Goal: Transaction & Acquisition: Purchase product/service

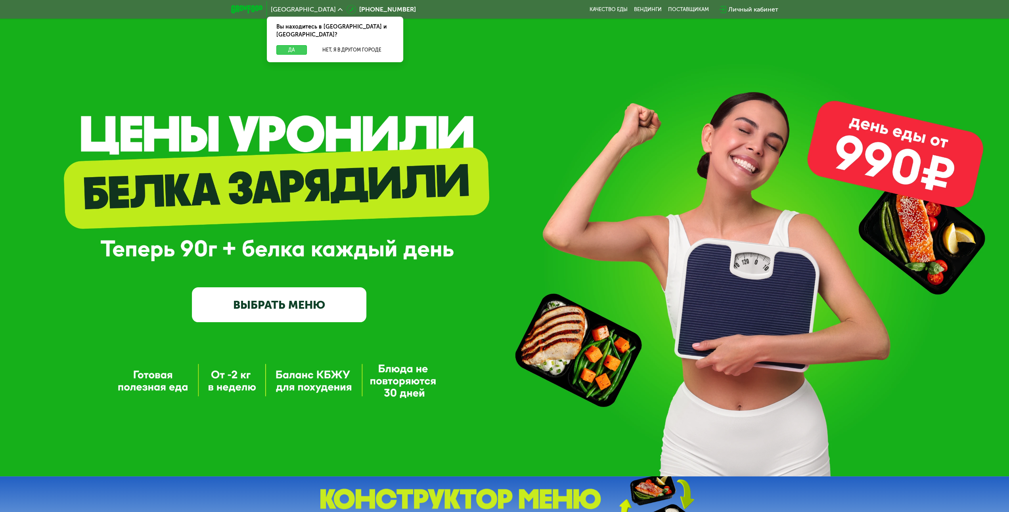
click at [297, 45] on button "Да" at bounding box center [291, 50] width 31 height 10
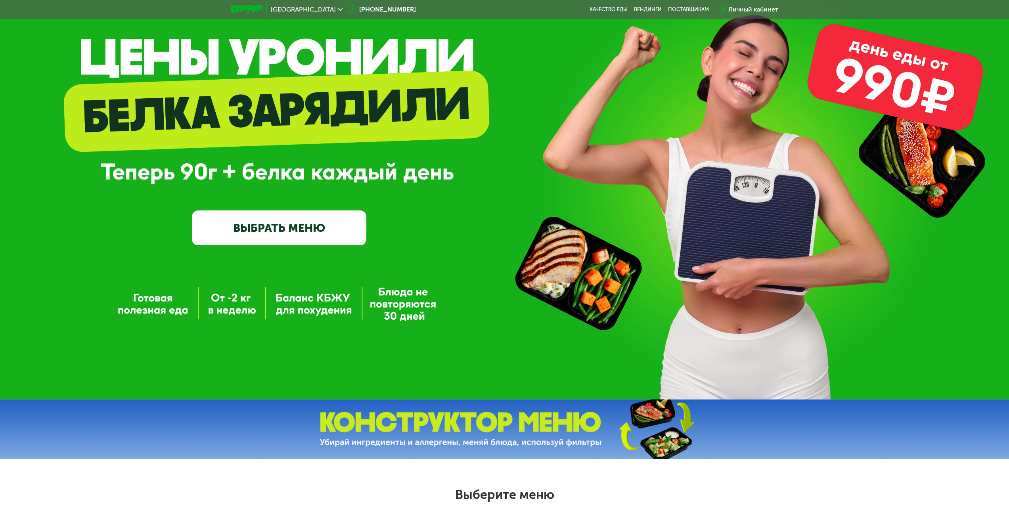
scroll to position [119, 0]
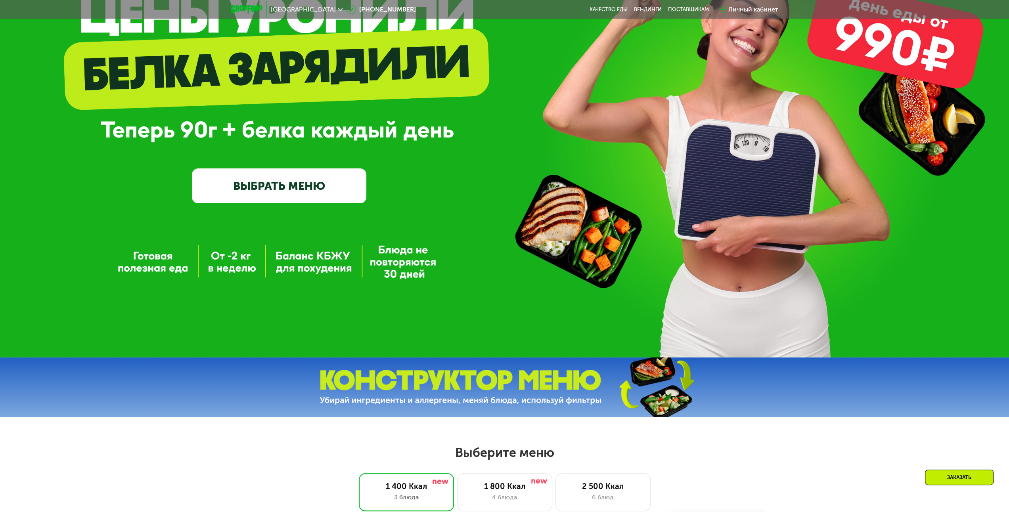
click at [307, 189] on link "ВЫБРАТЬ МЕНЮ" at bounding box center [279, 185] width 174 height 35
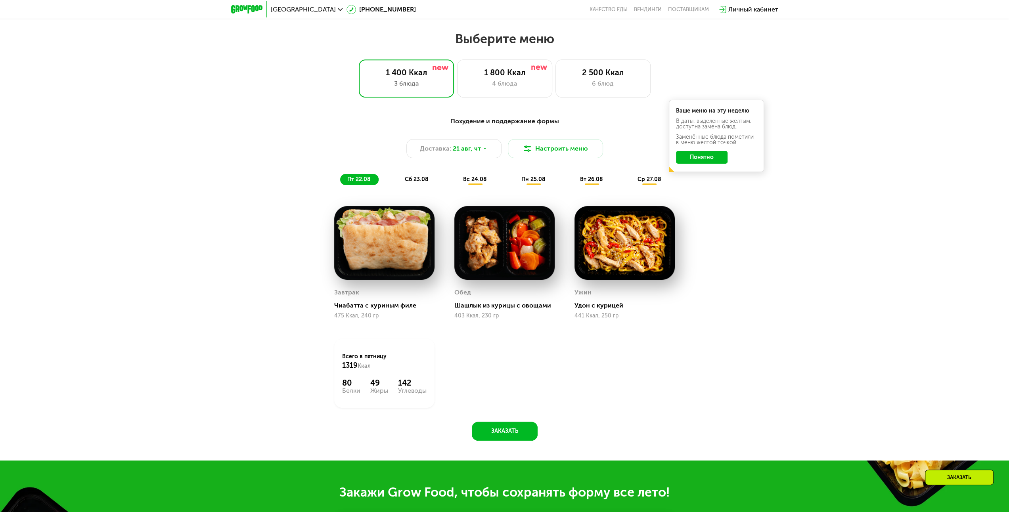
scroll to position [548, 0]
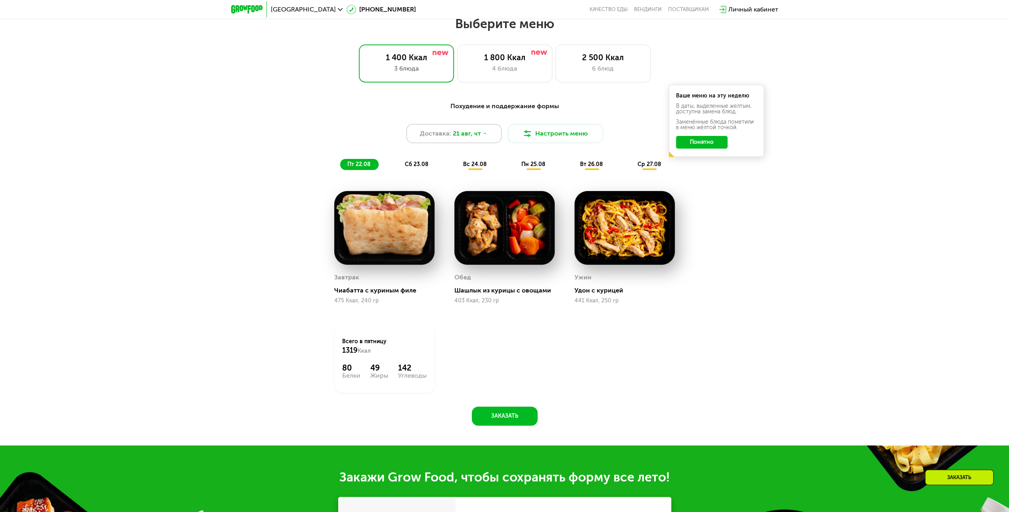
click at [483, 136] on icon at bounding box center [484, 133] width 5 height 5
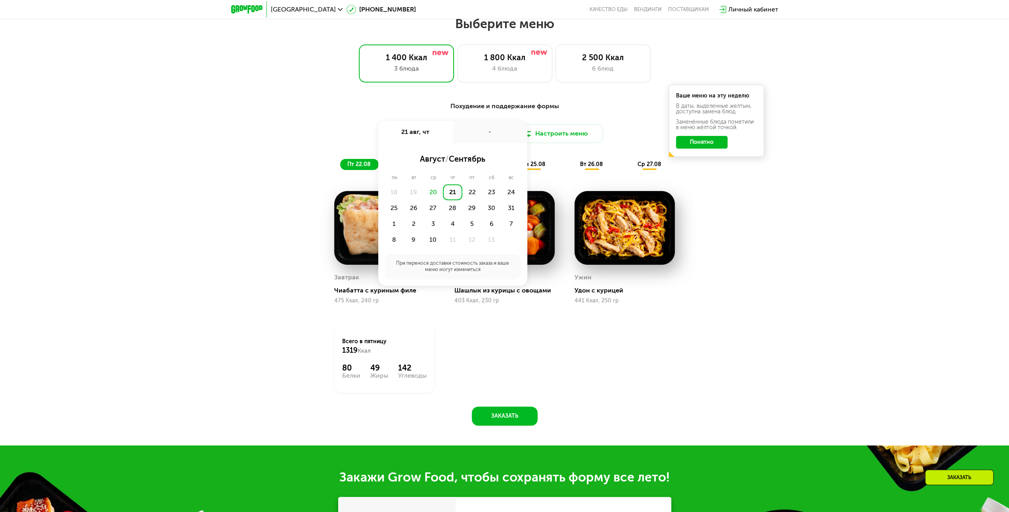
click at [260, 200] on div "Похудение и поддержание формы Доставка: [DATE] авг, чт - август / сентябрь пн в…" at bounding box center [504, 268] width 1009 height 356
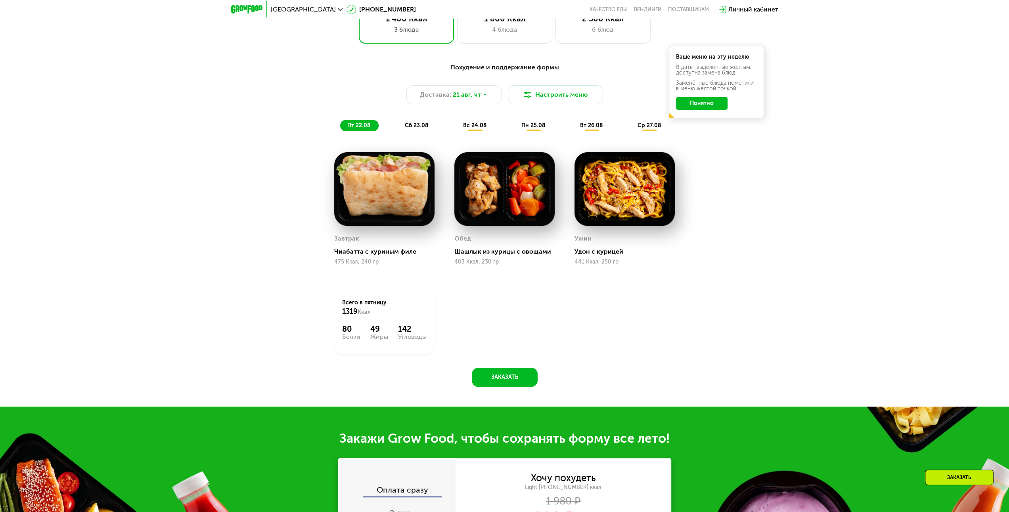
scroll to position [508, 0]
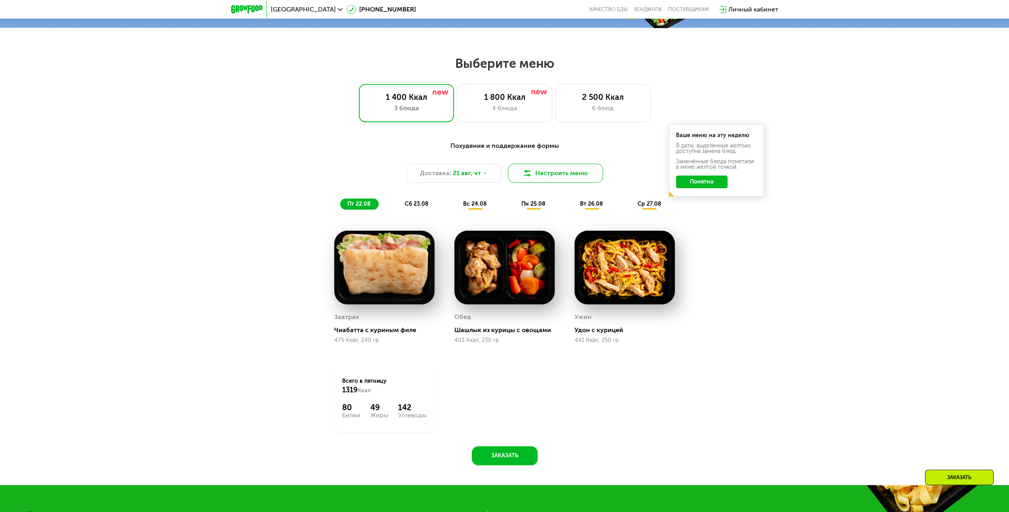
click at [540, 177] on button "Настроить меню" at bounding box center [555, 173] width 95 height 19
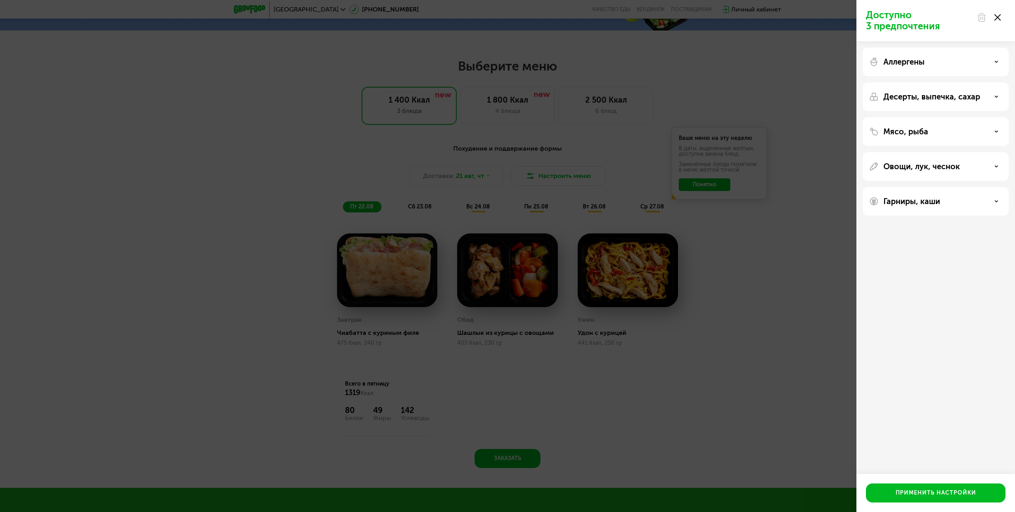
click at [294, 163] on div "Доступно 3 предпочтения Аллергены Десерты, выпечка, сахар Мясо, рыба Овощи, лук…" at bounding box center [507, 256] width 1015 height 512
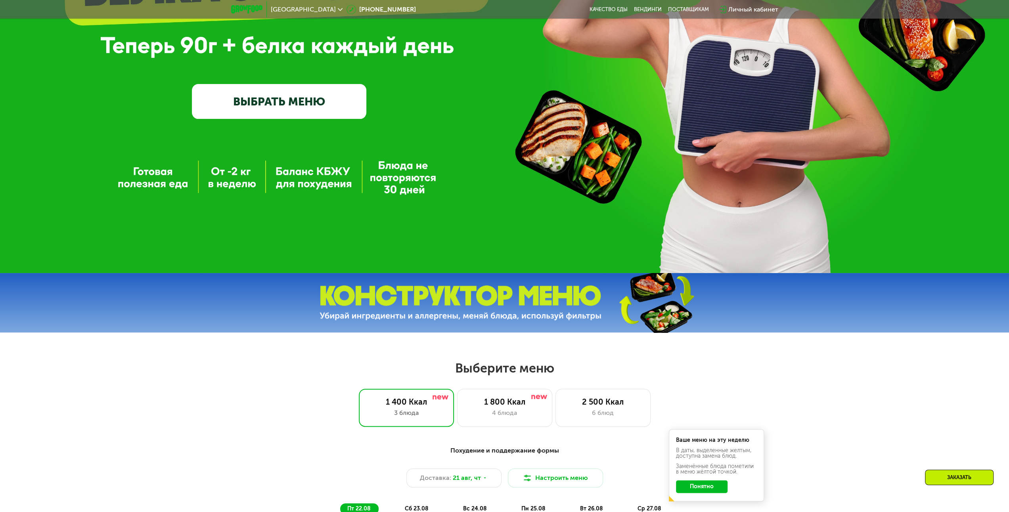
scroll to position [112, 0]
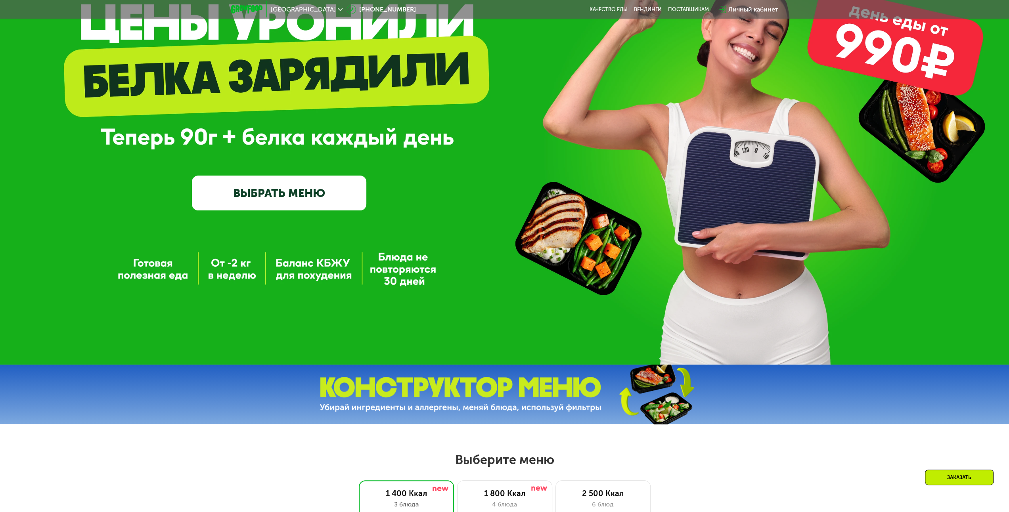
click at [297, 194] on link "ВЫБРАТЬ МЕНЮ" at bounding box center [279, 193] width 174 height 35
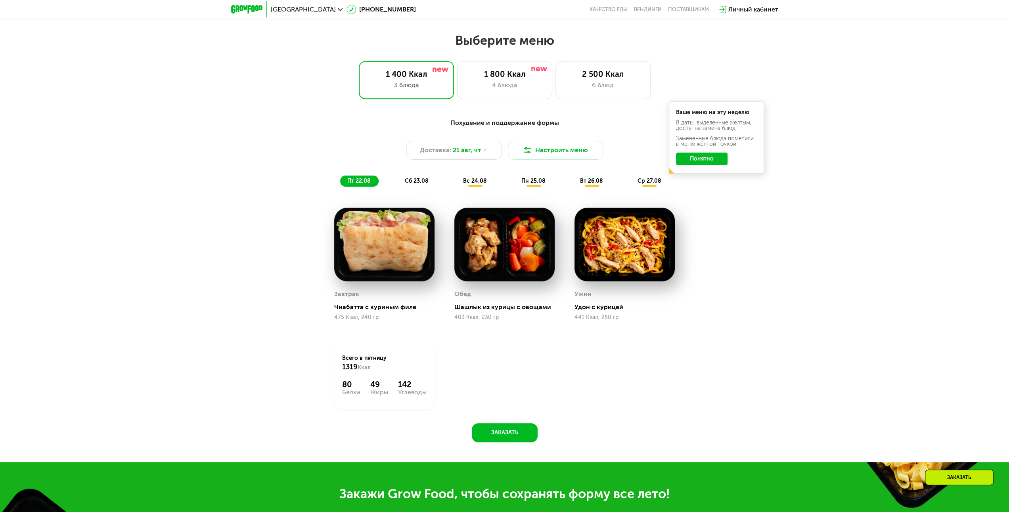
scroll to position [548, 0]
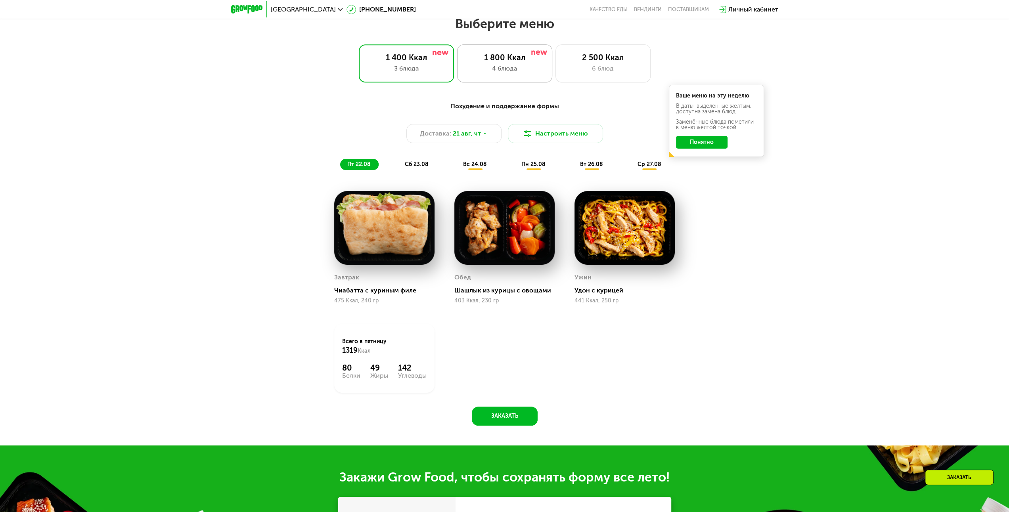
click at [472, 72] on div "4 блюда" at bounding box center [504, 69] width 78 height 10
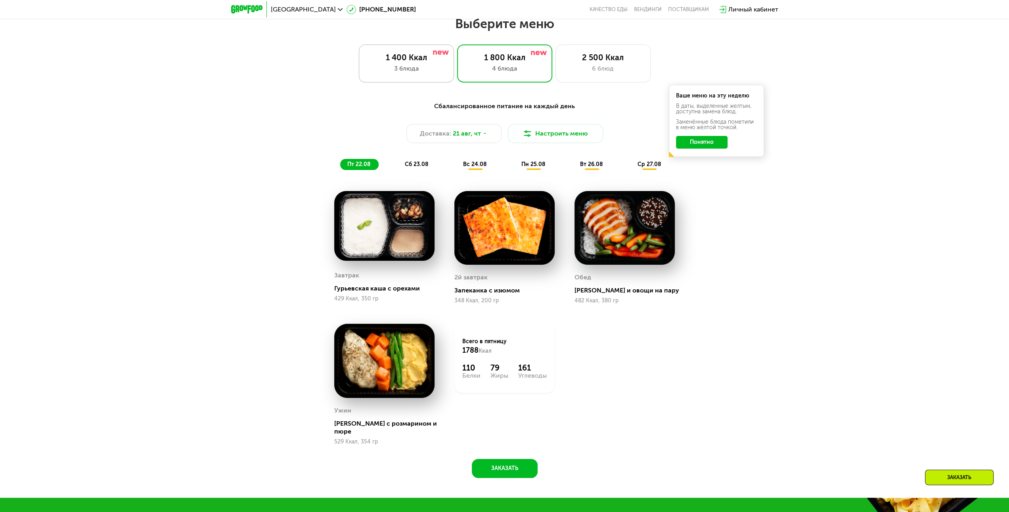
click at [457, 78] on div "1 400 Ккал 3 блюда" at bounding box center [504, 63] width 95 height 38
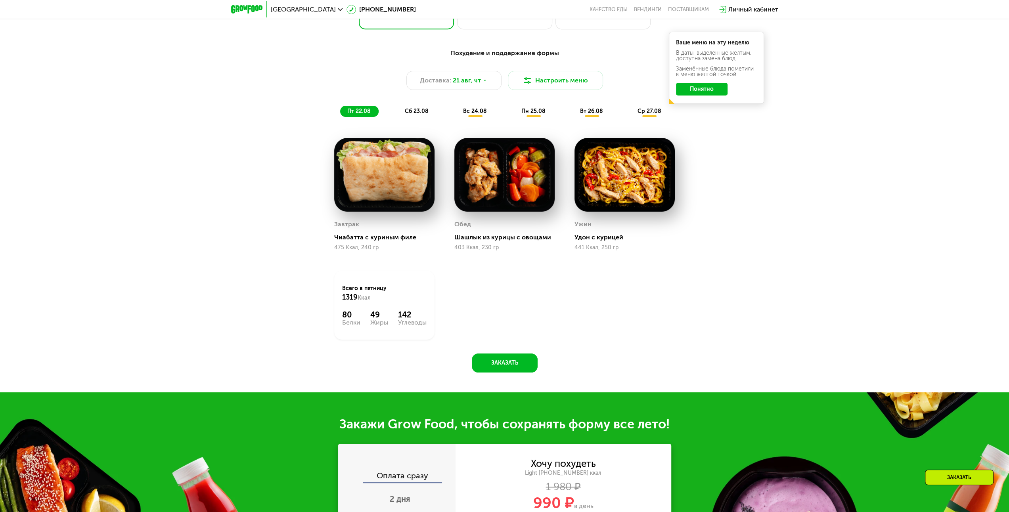
scroll to position [627, 0]
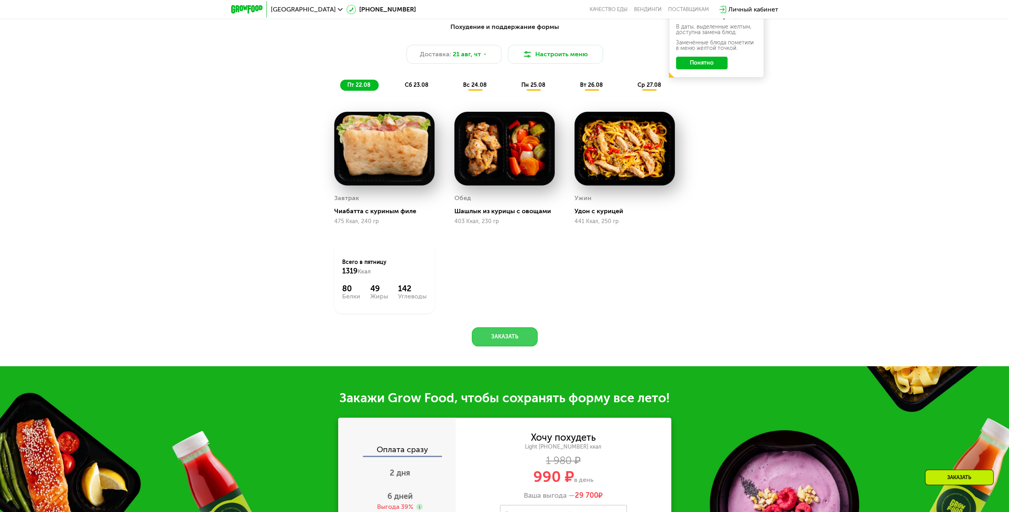
click at [504, 341] on button "Заказать" at bounding box center [505, 336] width 66 height 19
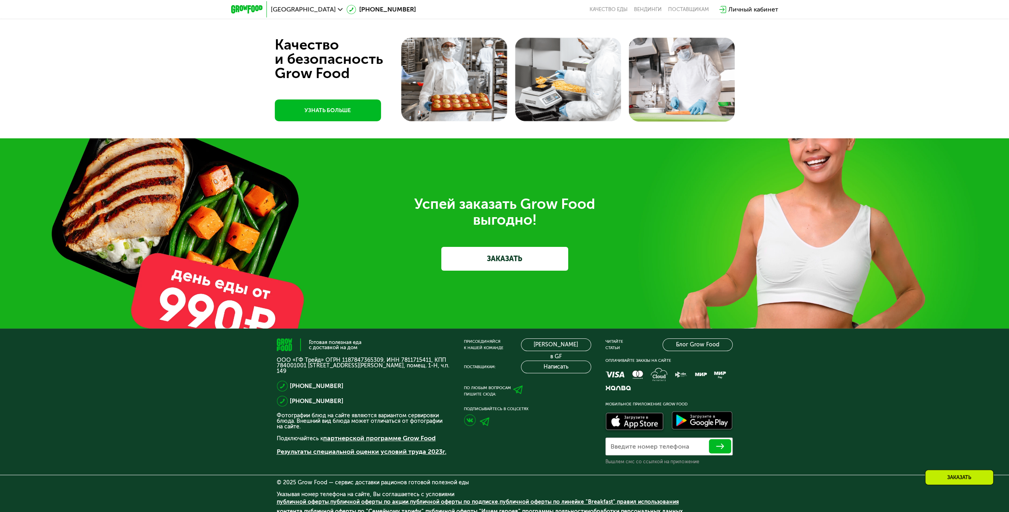
scroll to position [2594, 0]
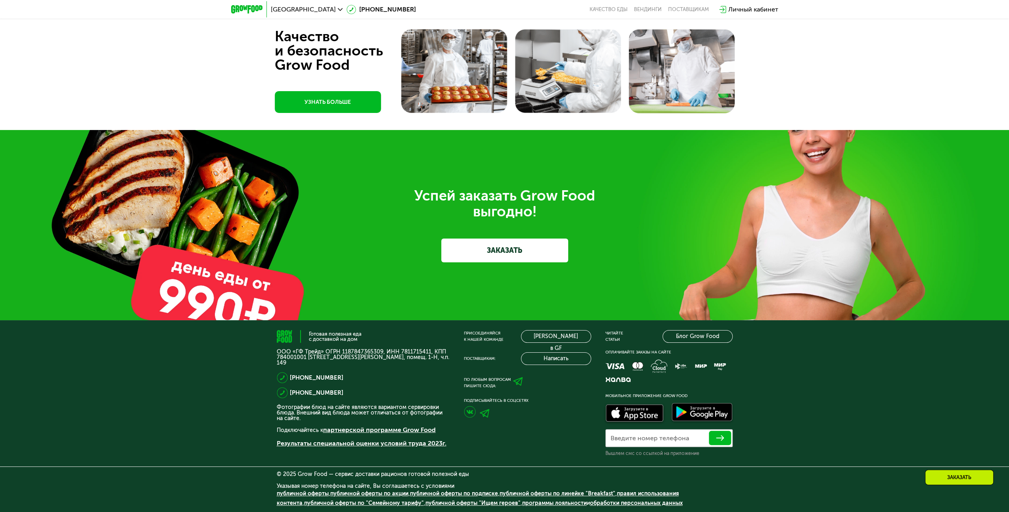
click at [485, 253] on link "ЗАКАЗАТЬ" at bounding box center [504, 251] width 127 height 24
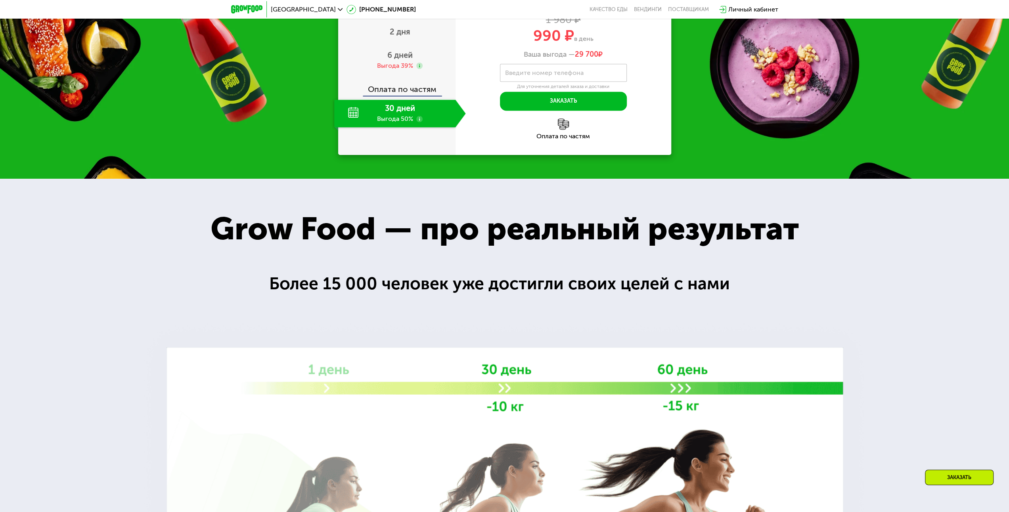
scroll to position [978, 0]
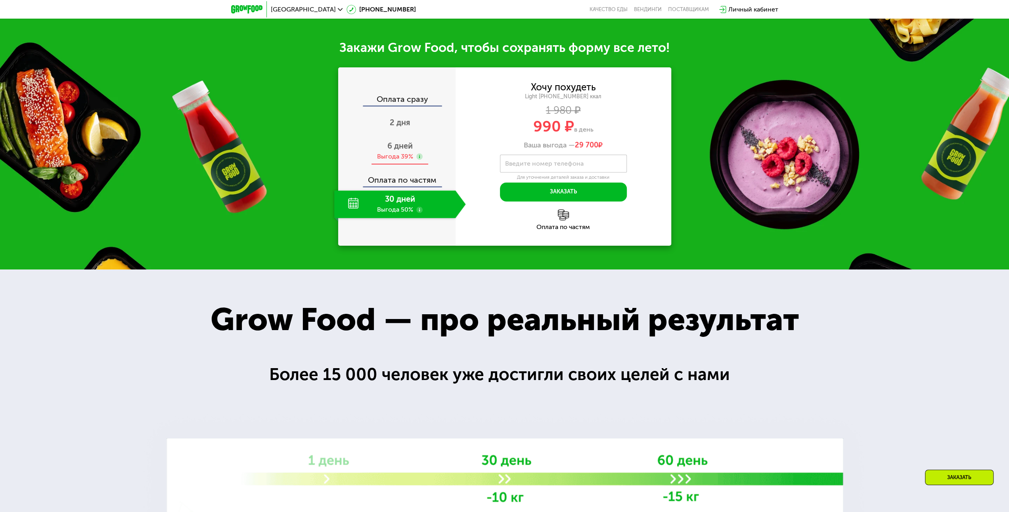
click at [371, 152] on div "6 дней Выгода 39%" at bounding box center [400, 151] width 132 height 28
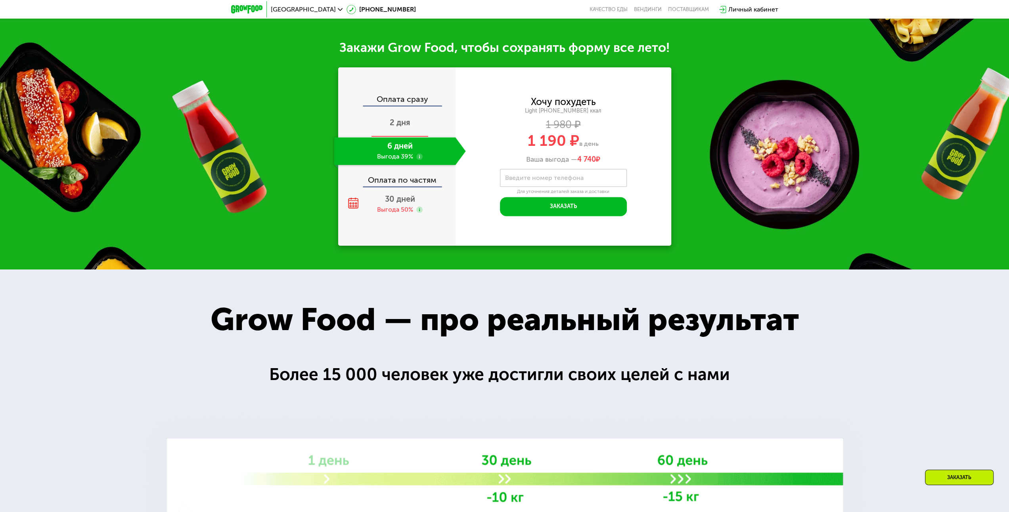
click at [420, 131] on div "2 дня" at bounding box center [400, 123] width 132 height 28
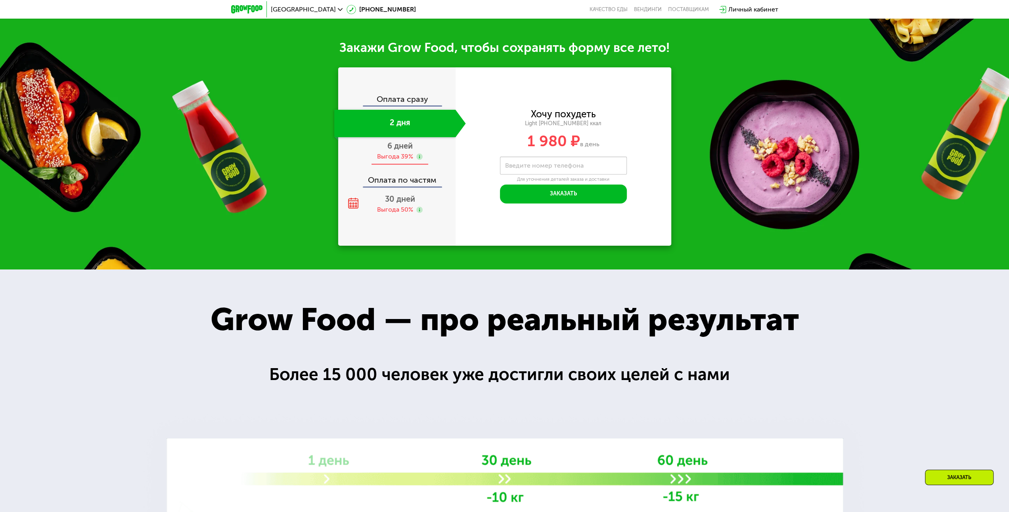
click at [401, 151] on span "6 дней" at bounding box center [399, 146] width 25 height 10
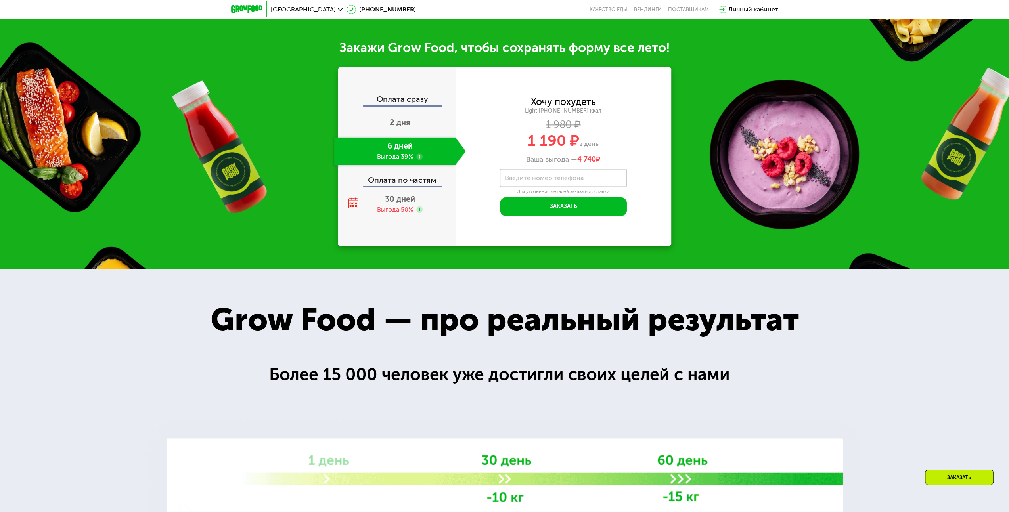
click at [508, 178] on label "Введите номер телефона" at bounding box center [544, 178] width 78 height 4
click at [508, 178] on input "Введите номер телефона" at bounding box center [563, 178] width 127 height 18
click at [511, 243] on div "**********" at bounding box center [564, 156] width 216 height 178
drag, startPoint x: 516, startPoint y: 181, endPoint x: 566, endPoint y: 181, distance: 50.0
click at [566, 181] on input "**********" at bounding box center [563, 178] width 127 height 18
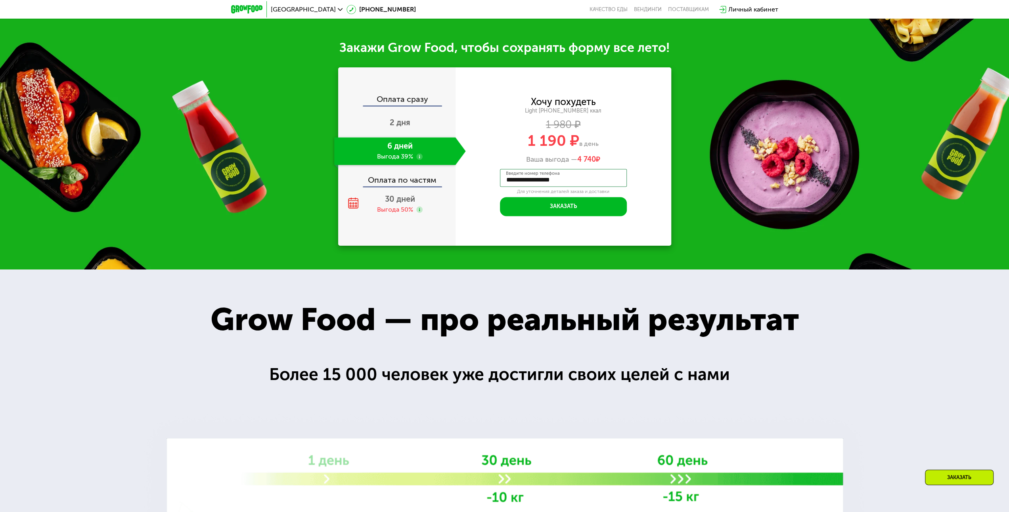
type input "**********"
click at [474, 234] on div "**********" at bounding box center [564, 156] width 216 height 178
